Goal: Obtain resource: Download file/media

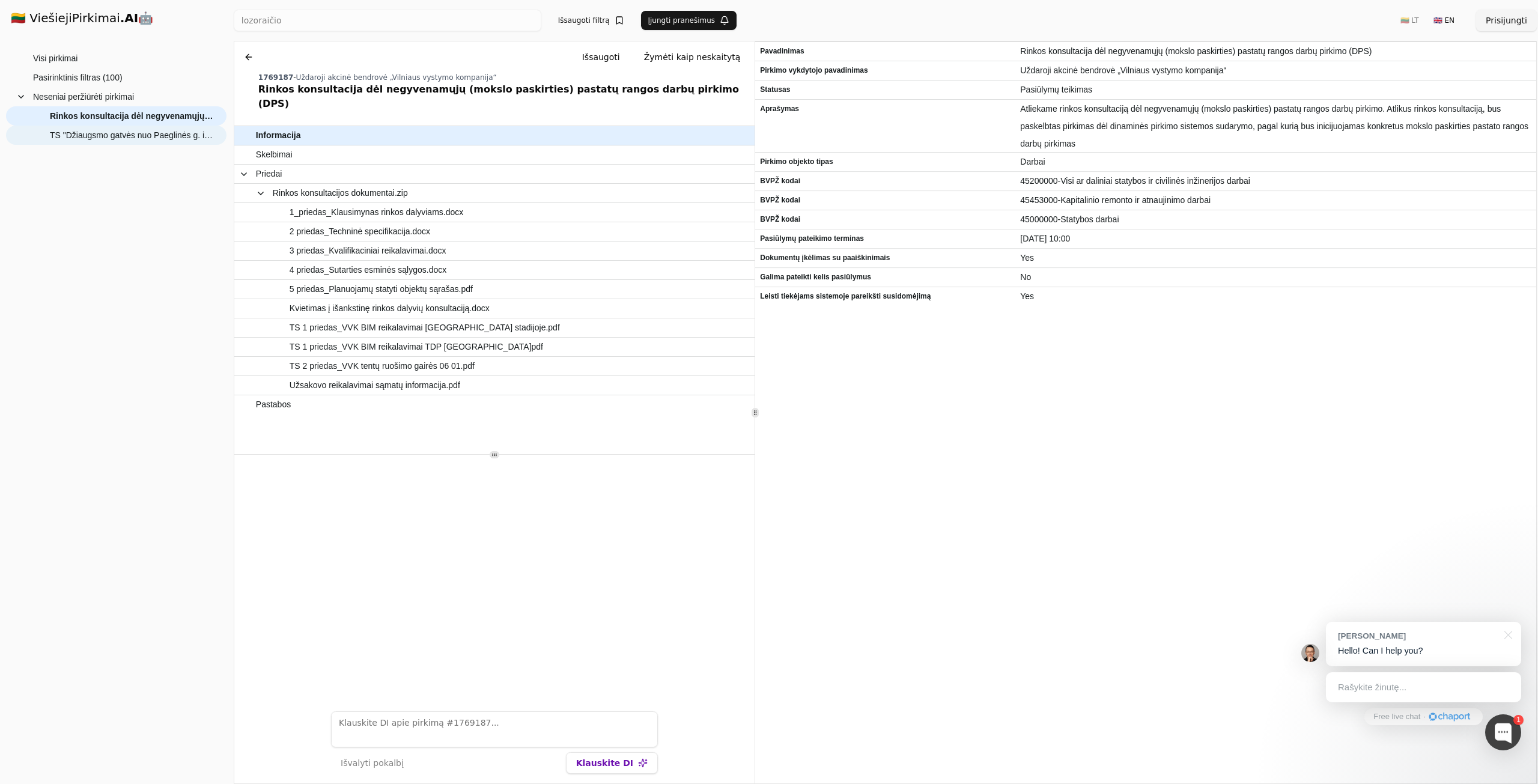
click at [116, 130] on span "TS "Džiaugsmo gatvės nuo Paeglinės g. iki Pergalės g. statyba"" at bounding box center [132, 135] width 165 height 18
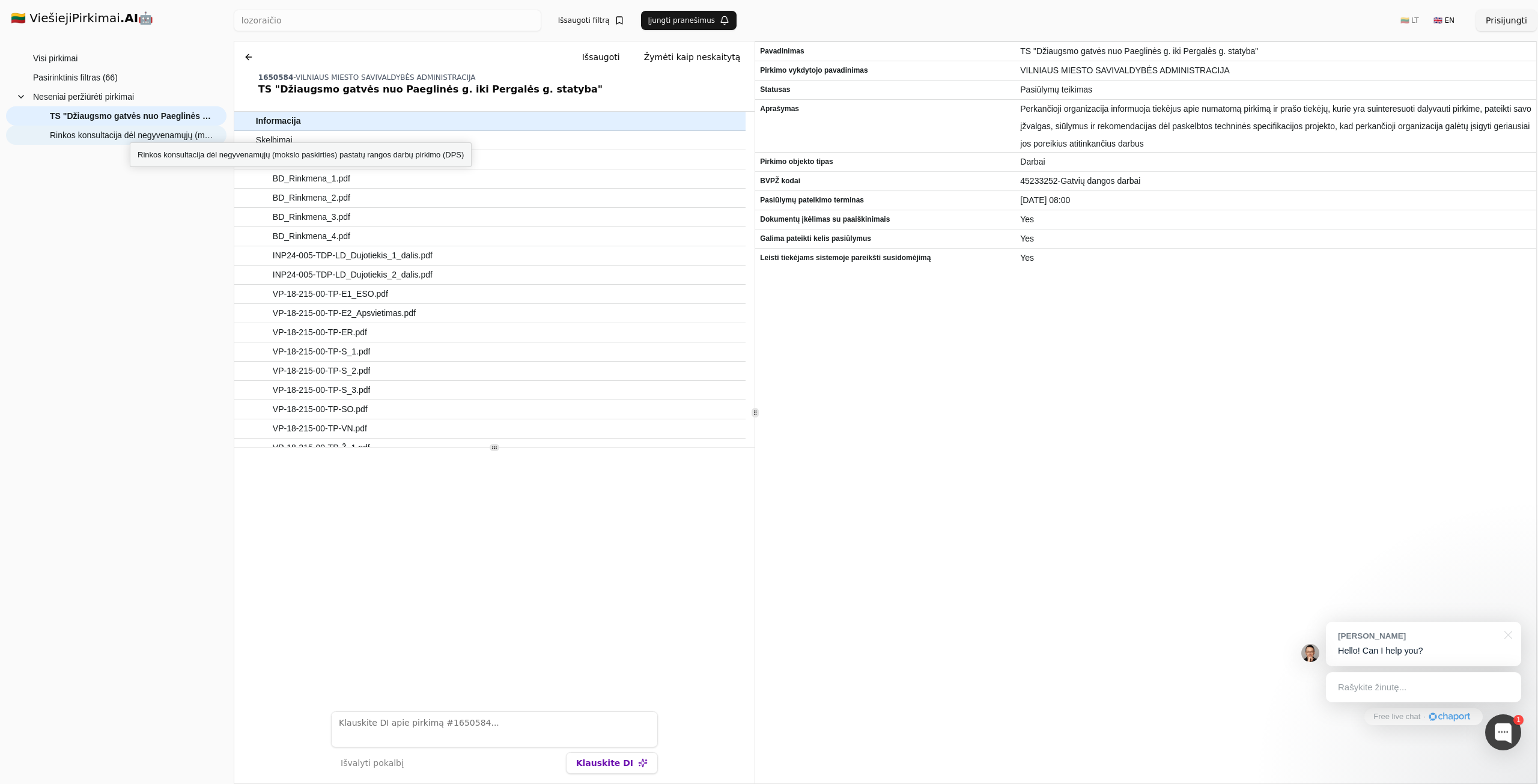
click at [130, 131] on span "Rinkos konsultacija dėl negyvenamųjų (mokslo paskirties) pastatų rangos darbų p…" at bounding box center [132, 135] width 165 height 18
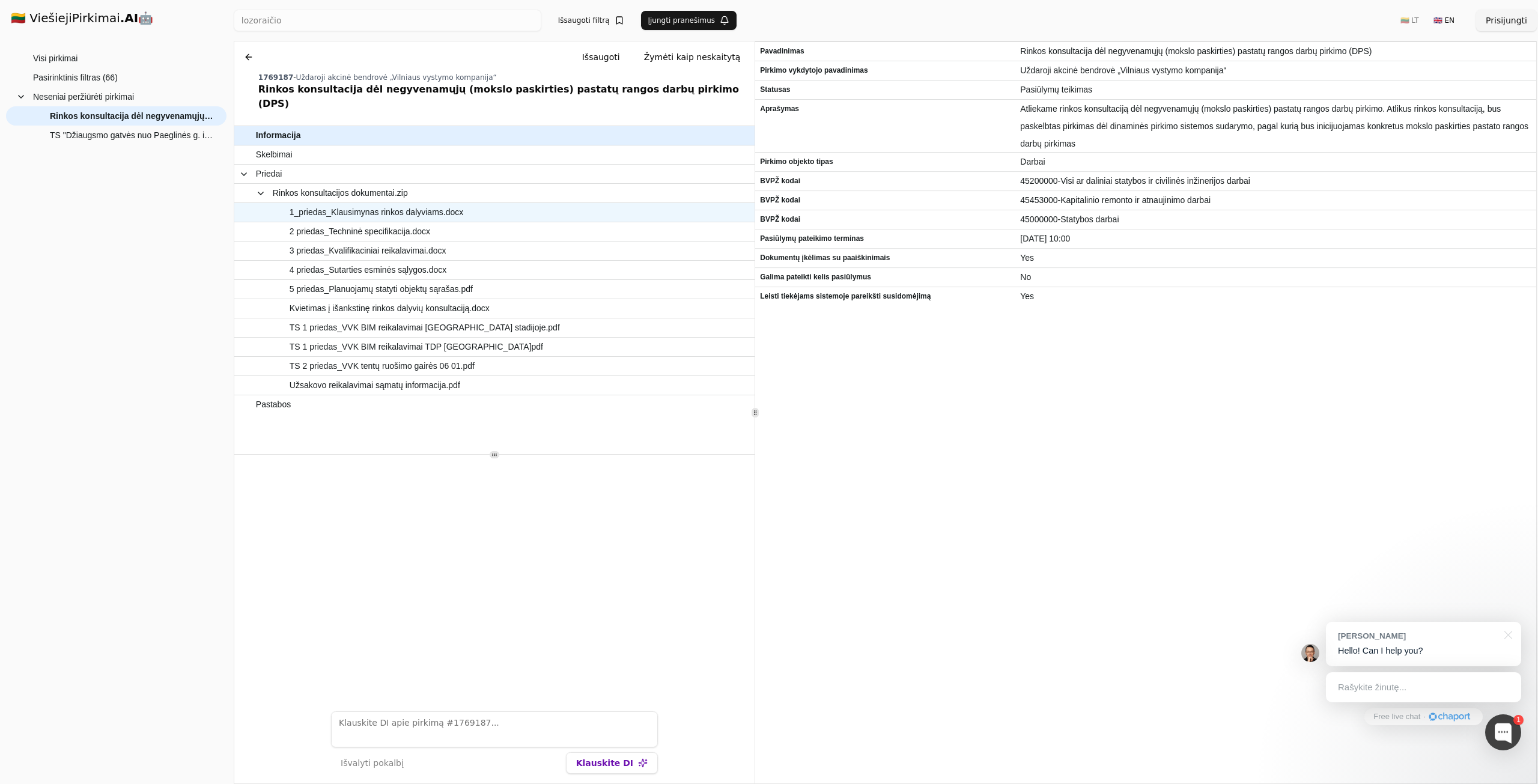
click at [324, 204] on span "1_priedas_Klausimynas rinkos dalyviams.docx" at bounding box center [376, 212] width 173 height 18
